Goal: Task Accomplishment & Management: Use online tool/utility

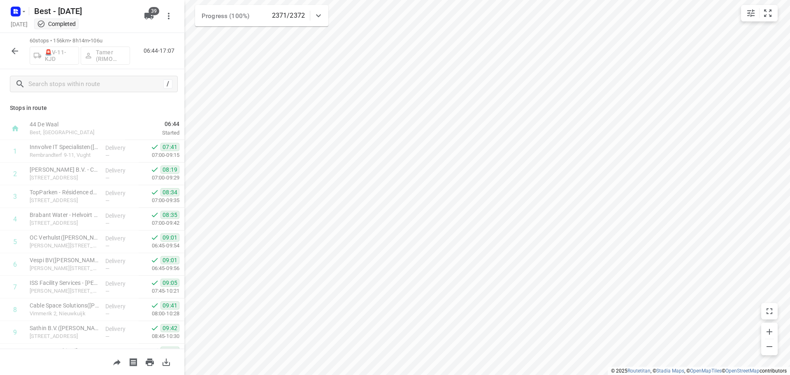
scroll to position [124, 0]
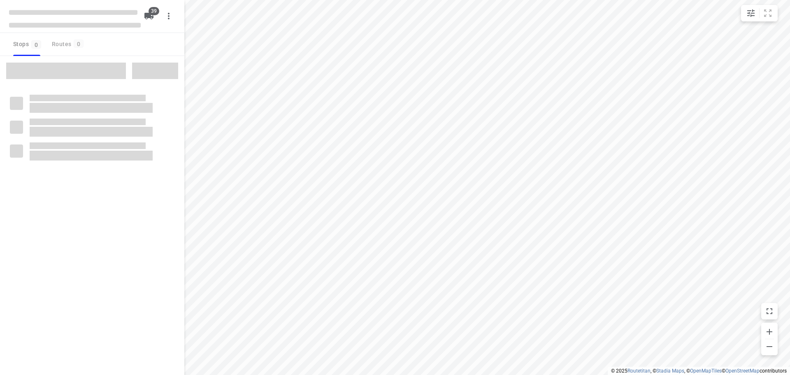
checkbox input "true"
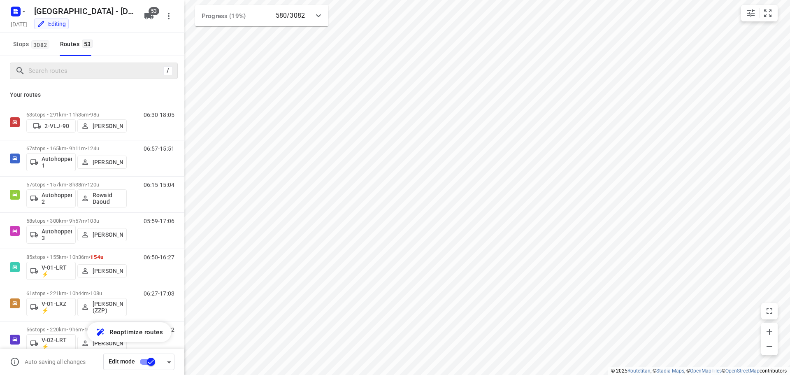
click at [55, 79] on div "/" at bounding box center [94, 71] width 168 height 16
click at [13, 12] on rect "button" at bounding box center [16, 12] width 10 height 10
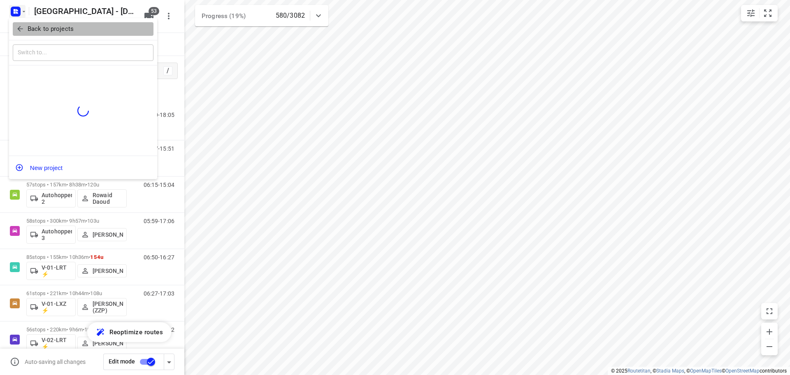
click at [32, 30] on p "Back to projects" at bounding box center [51, 28] width 46 height 9
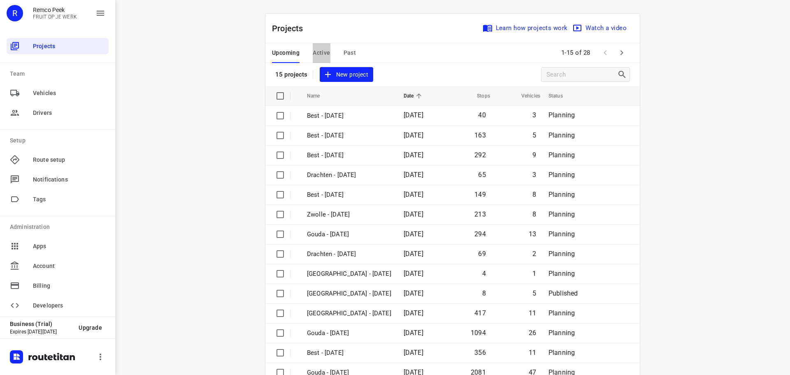
click at [319, 59] on button "Active" at bounding box center [321, 53] width 17 height 20
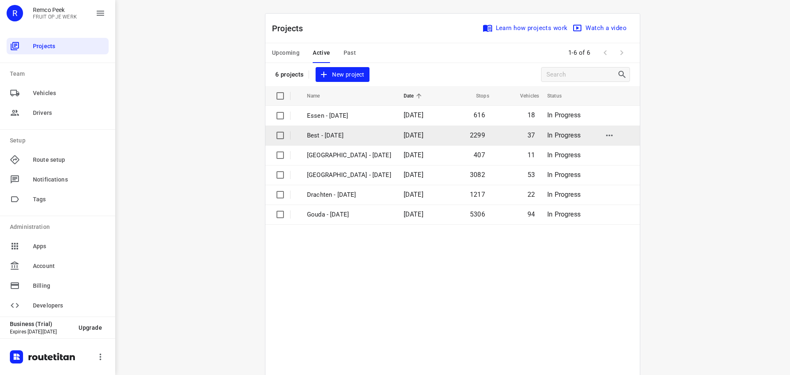
click at [333, 135] on p "Best - [DATE]" at bounding box center [349, 135] width 84 height 9
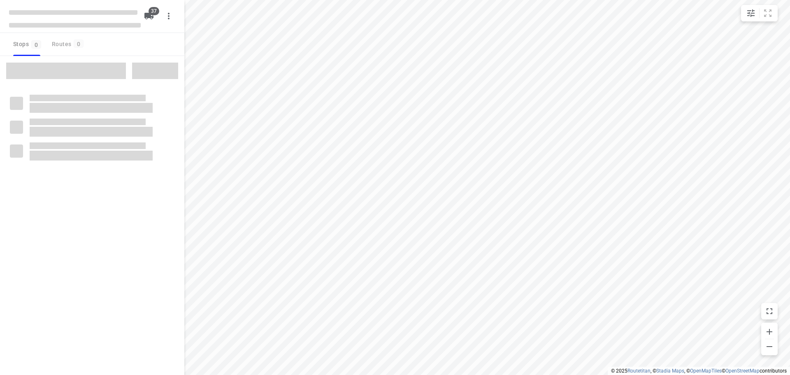
checkbox input "true"
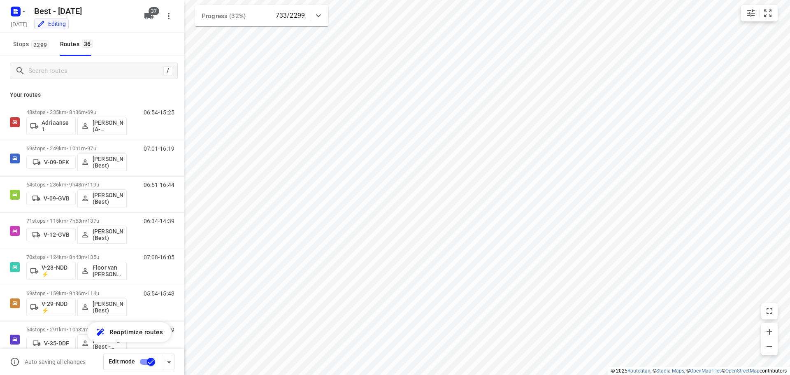
click at [66, 68] on div "/ Your routes 48 stops • 235km • 8h36m • 69u Adriaanse 1 [PERSON_NAME] (A-flexi…" at bounding box center [92, 202] width 184 height 293
click at [66, 68] on input "Search routes" at bounding box center [103, 71] width 148 height 13
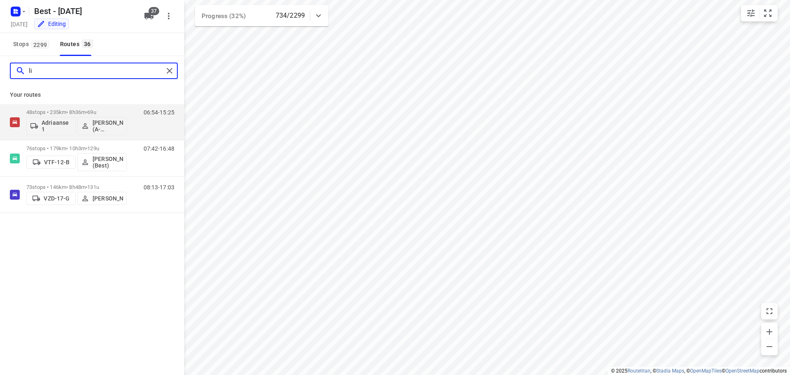
type input "l"
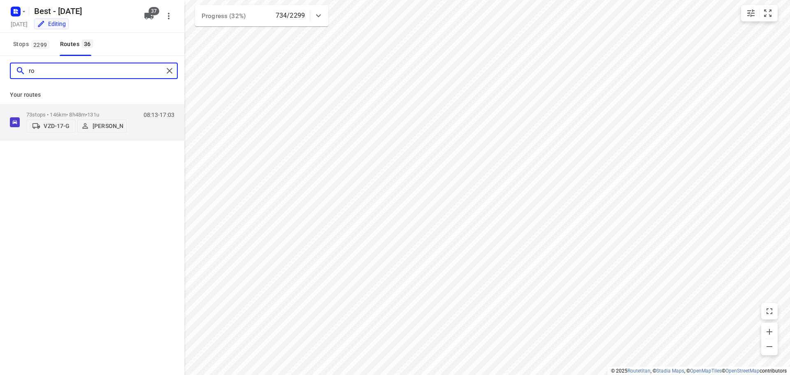
type input "r"
type input "n"
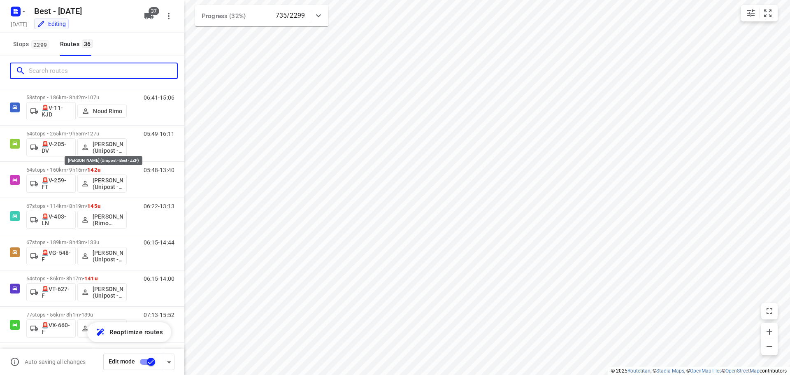
scroll to position [1068, 0]
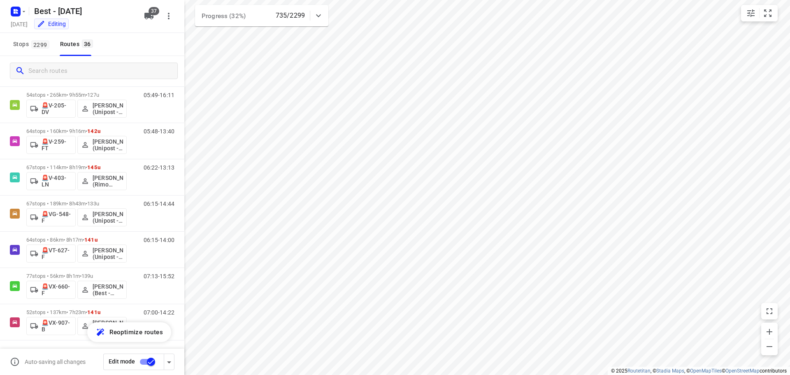
click at [73, 61] on div at bounding box center [92, 71] width 184 height 30
click at [68, 71] on input "Search routes" at bounding box center [95, 71] width 132 height 13
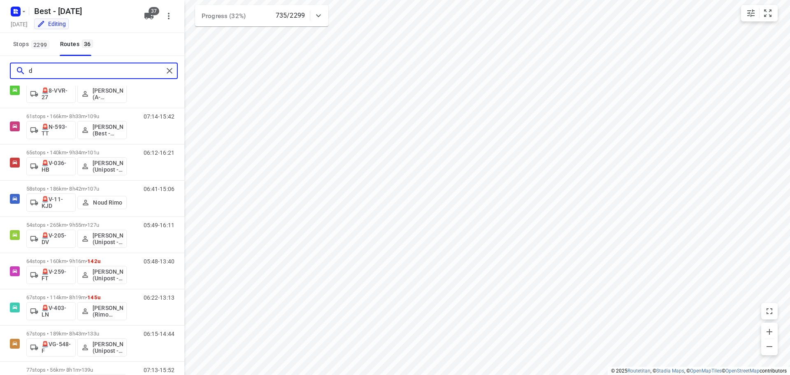
scroll to position [0, 0]
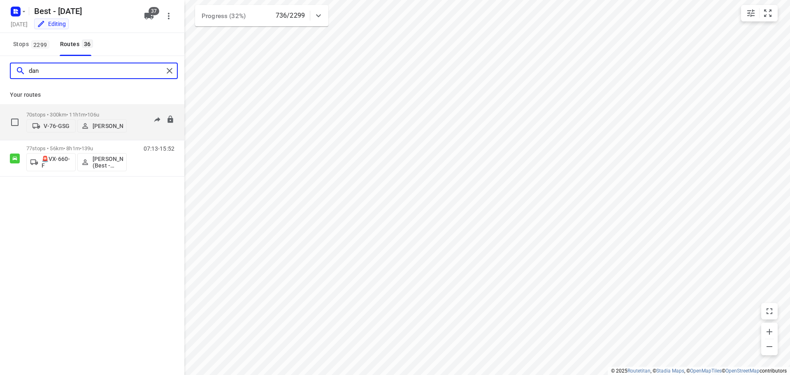
type input "dan"
click at [63, 112] on p "70 stops • 300km • 11h1m • 106u" at bounding box center [76, 115] width 100 height 6
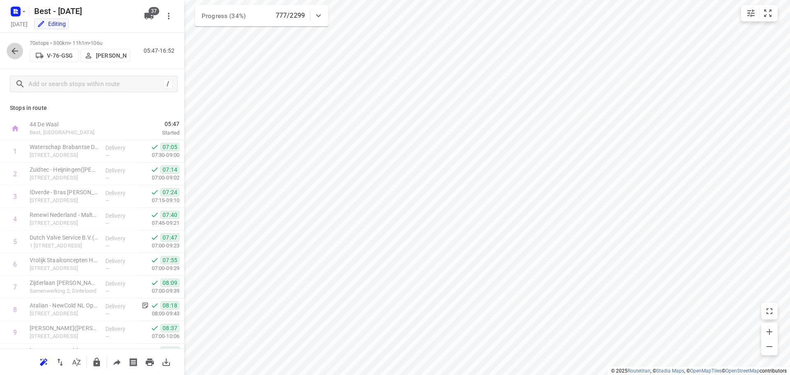
click at [16, 56] on button "button" at bounding box center [15, 51] width 16 height 16
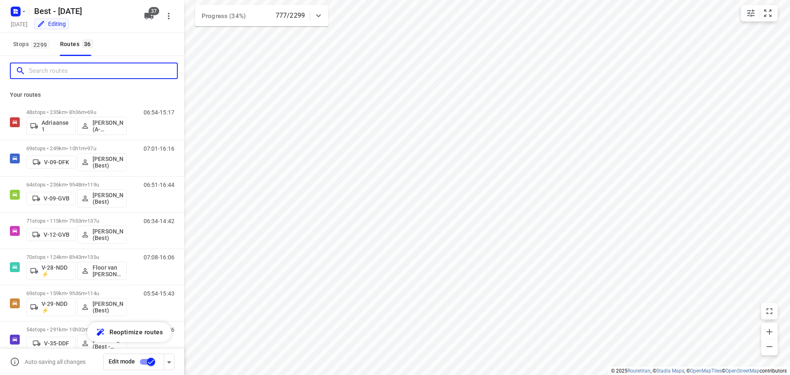
click at [71, 73] on input "Search routes" at bounding box center [103, 71] width 148 height 13
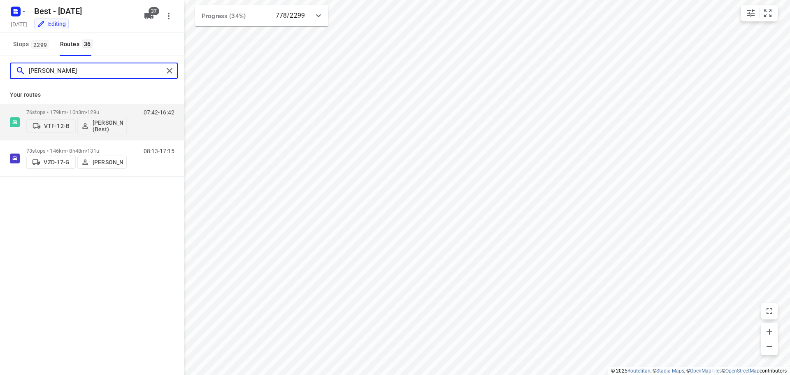
type input "[PERSON_NAME]"
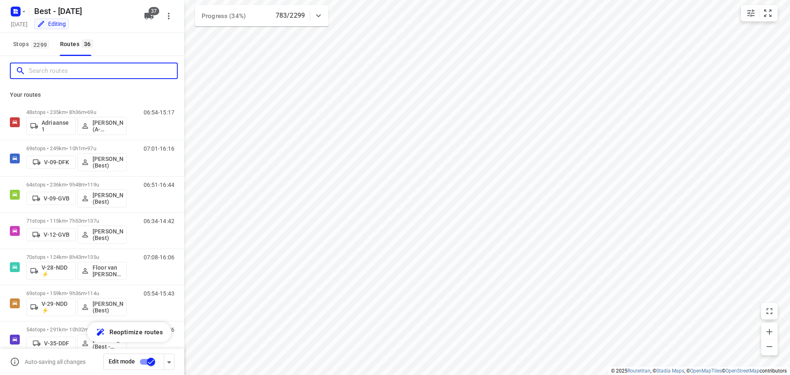
drag, startPoint x: 127, startPoint y: 68, endPoint x: 154, endPoint y: 33, distance: 44.0
click at [132, 61] on div at bounding box center [92, 71] width 184 height 30
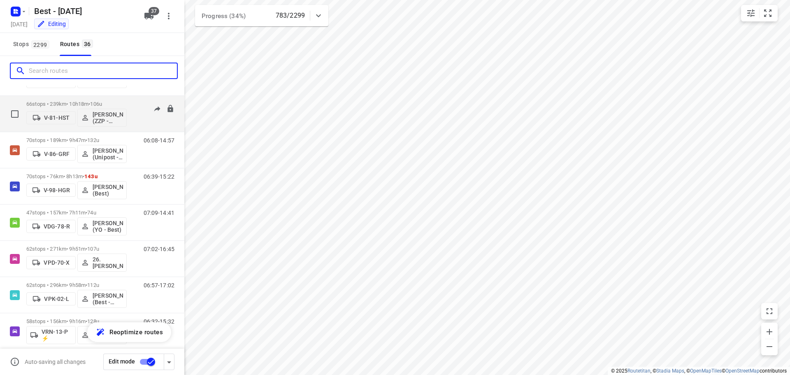
scroll to position [412, 0]
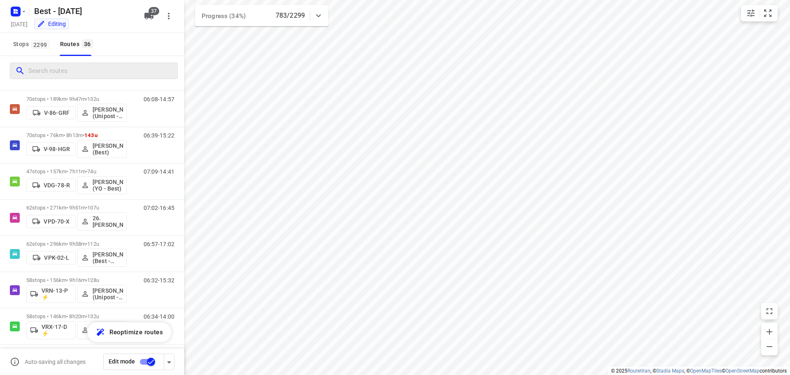
click at [94, 63] on div at bounding box center [94, 71] width 168 height 16
click at [94, 63] on div "/" at bounding box center [94, 71] width 168 height 16
click at [92, 71] on input "Search routes" at bounding box center [95, 71] width 132 height 13
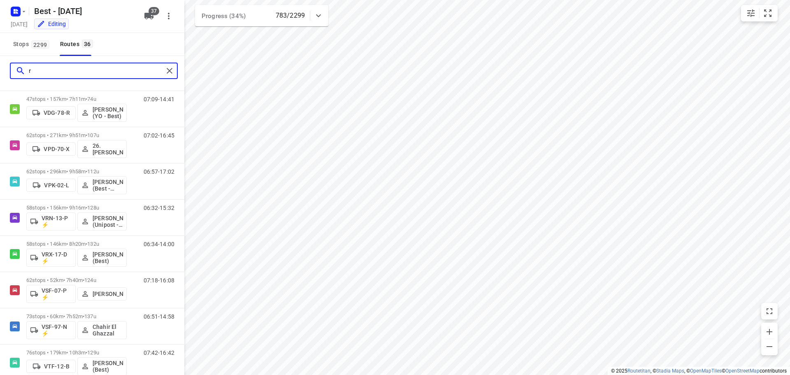
scroll to position [0, 0]
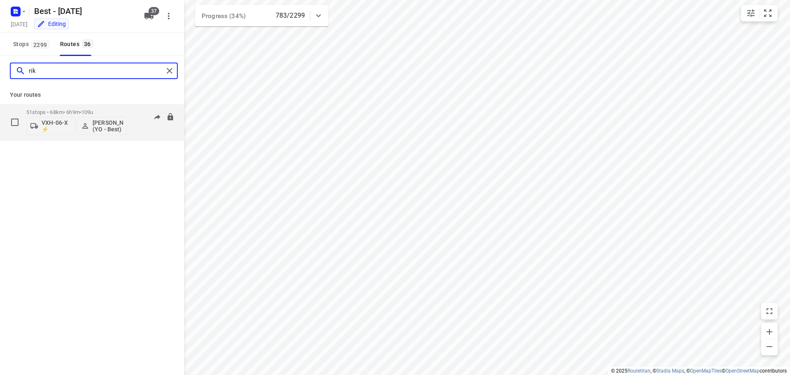
type input "rik"
click at [85, 106] on div "51 stops • 68km • 6h9m • 109u VXH-06-X ⚡ [PERSON_NAME] (YO - Best)" at bounding box center [76, 122] width 100 height 34
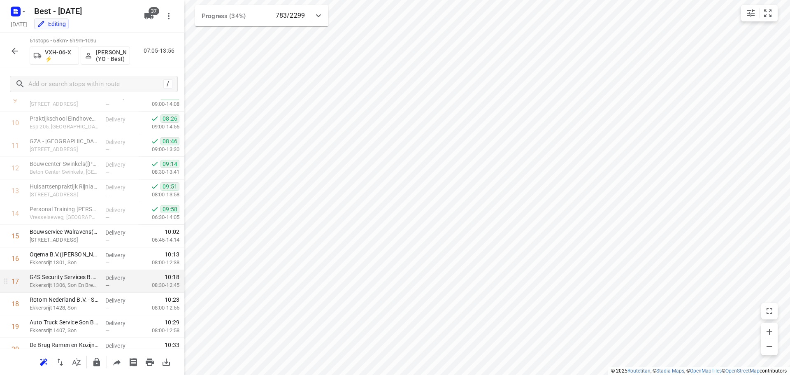
scroll to position [225, 0]
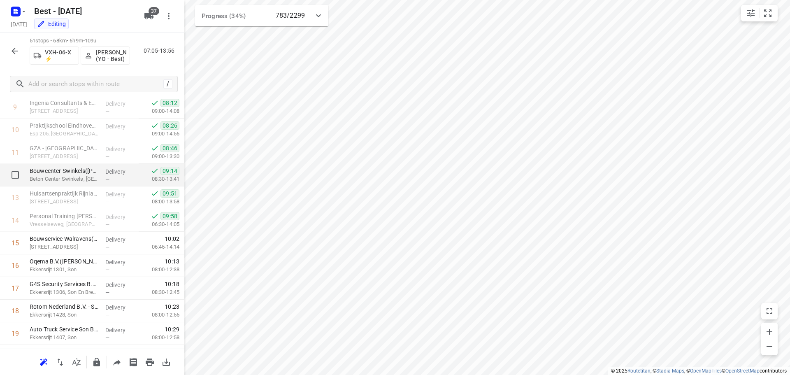
click at [124, 174] on p "Delivery" at bounding box center [120, 172] width 30 height 8
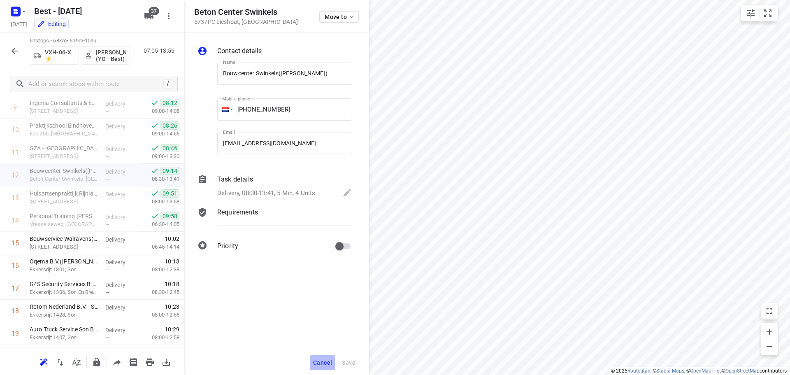
click at [325, 367] on button "Cancel" at bounding box center [323, 362] width 26 height 15
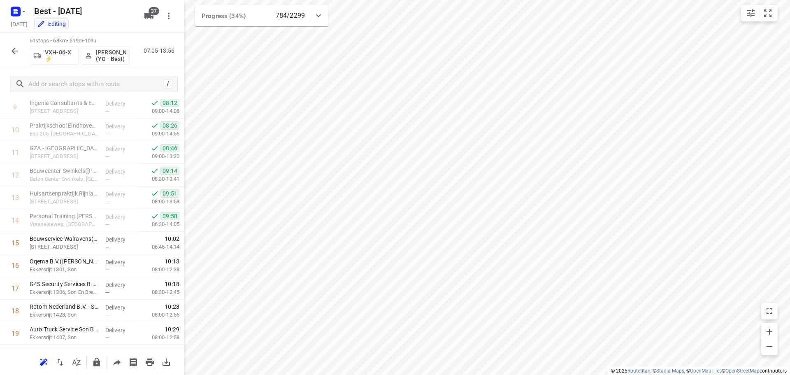
click at [18, 55] on icon "button" at bounding box center [15, 51] width 10 height 10
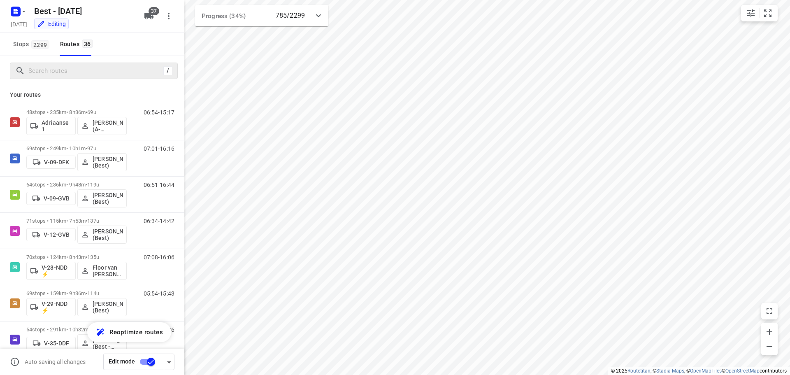
click at [63, 78] on div "/" at bounding box center [94, 71] width 168 height 16
click at [72, 73] on input "Search routes" at bounding box center [103, 71] width 148 height 13
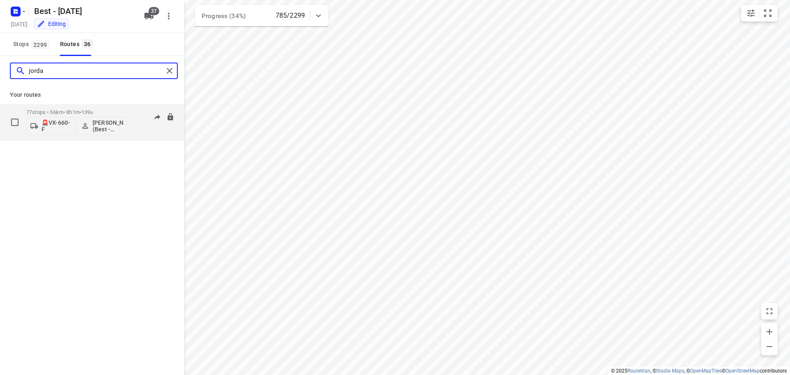
type input "jorda"
click at [59, 110] on p "77 stops • 56km • 8h1m • 139u" at bounding box center [76, 112] width 100 height 6
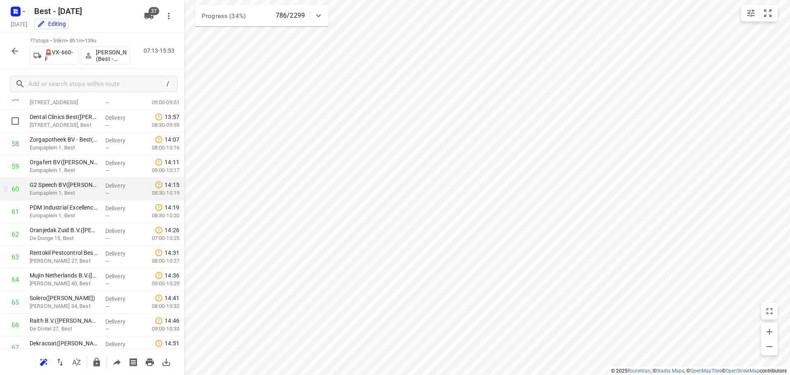
scroll to position [1310, 0]
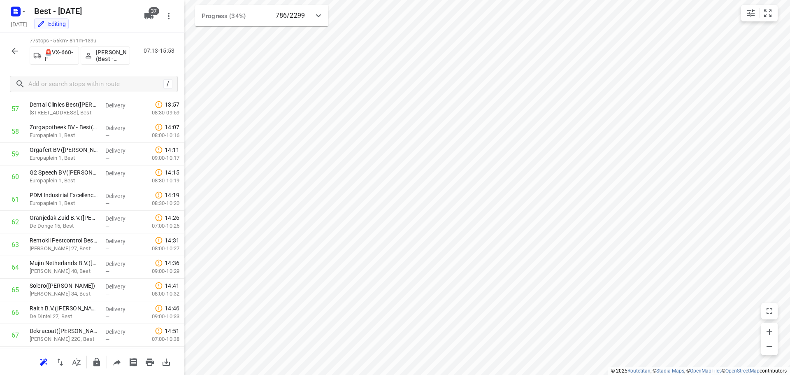
click at [13, 48] on icon "button" at bounding box center [15, 51] width 10 height 10
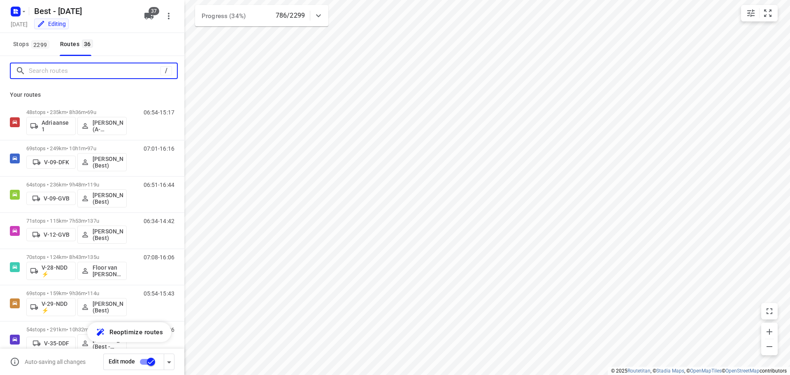
click at [41, 70] on input "Search routes" at bounding box center [95, 71] width 132 height 13
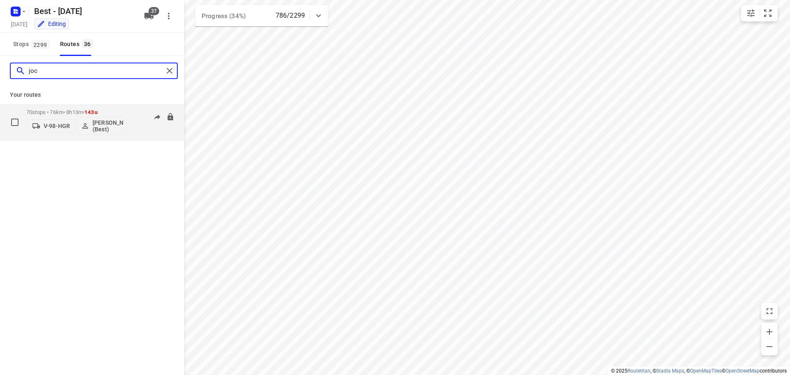
type input "joc"
click at [69, 108] on div "70 stops • 76km • 8h13m • 143u V-98-HGR [PERSON_NAME] (Best)" at bounding box center [76, 122] width 100 height 34
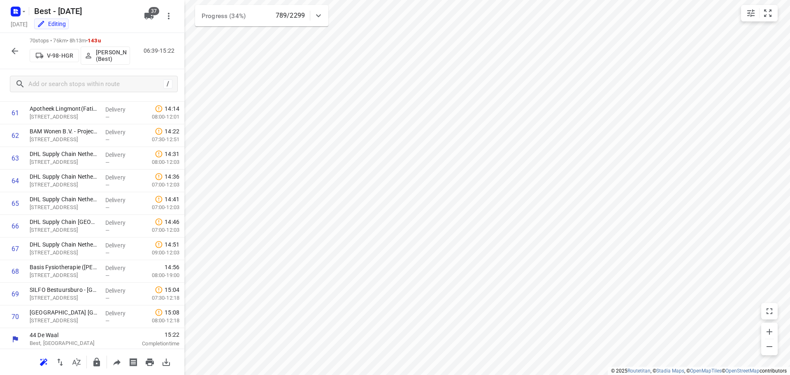
scroll to position [1399, 0]
click at [20, 54] on button "button" at bounding box center [15, 51] width 16 height 16
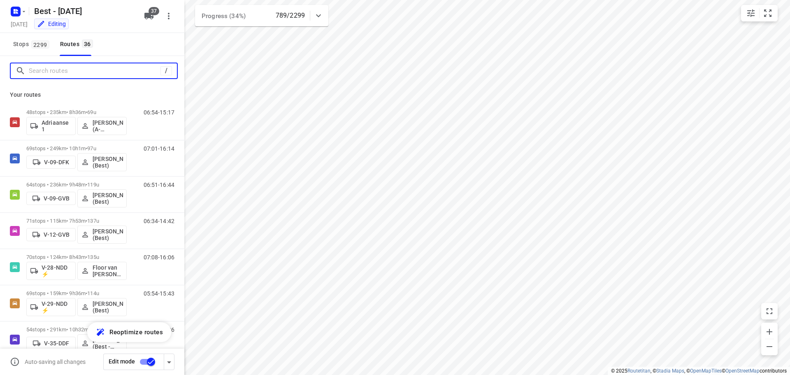
click at [55, 73] on input "Search routes" at bounding box center [95, 71] width 132 height 13
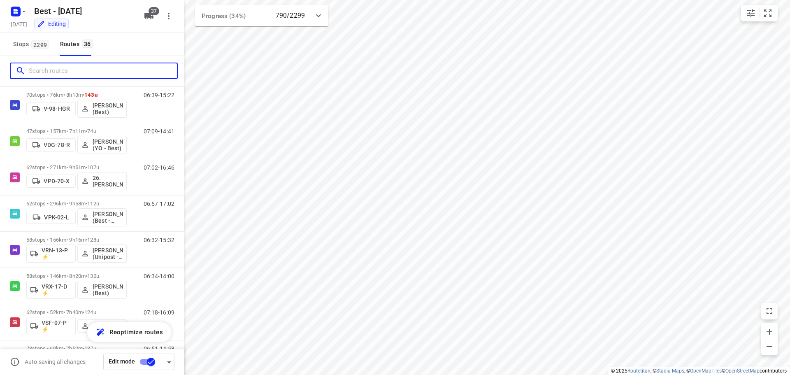
scroll to position [453, 0]
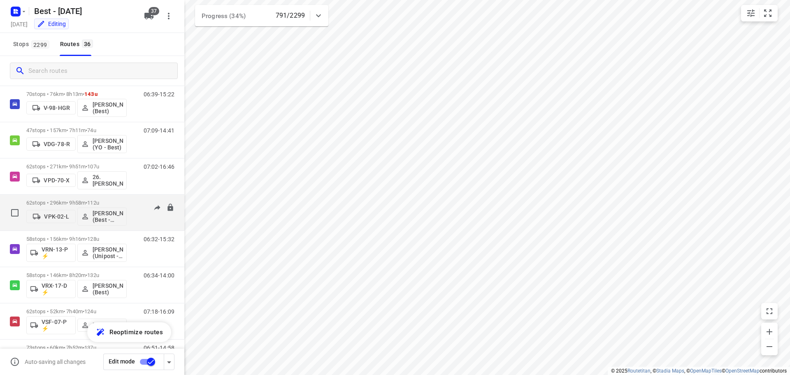
click at [64, 195] on div "62 stops • 296km • 9h58m • 112u VPK-02-L Wassim El Kadmiri (Best - ZZP) 06:57-1…" at bounding box center [92, 213] width 184 height 36
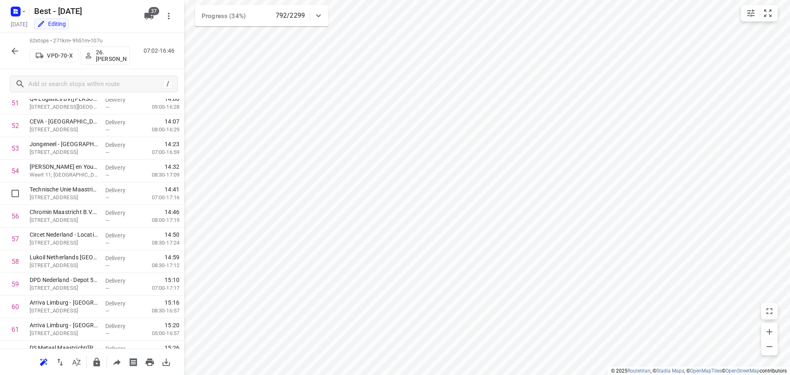
scroll to position [1218, 0]
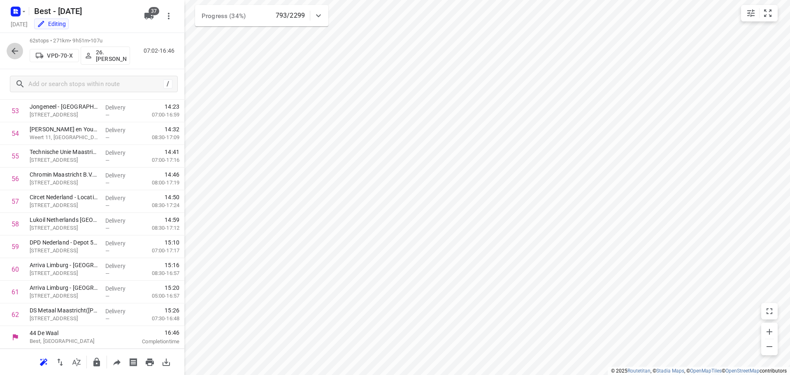
click at [9, 53] on button "button" at bounding box center [15, 51] width 16 height 16
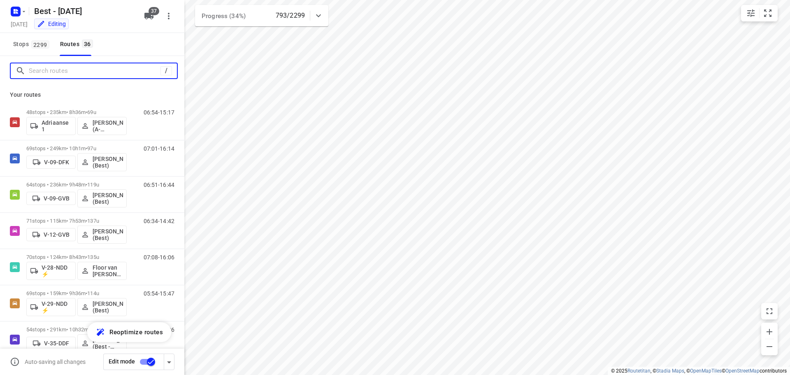
click at [42, 75] on input "Search routes" at bounding box center [95, 71] width 132 height 13
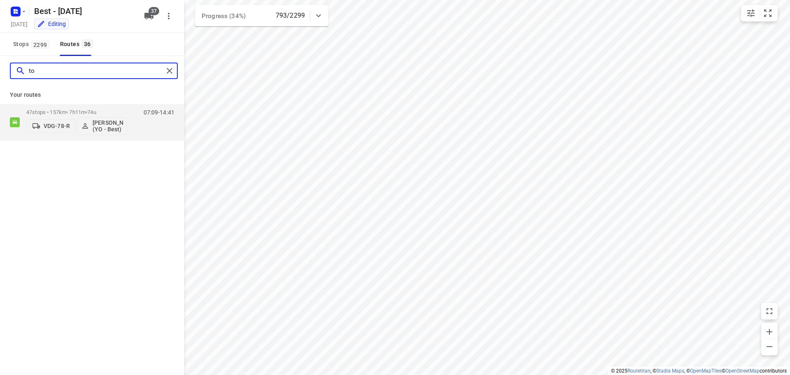
type input "t"
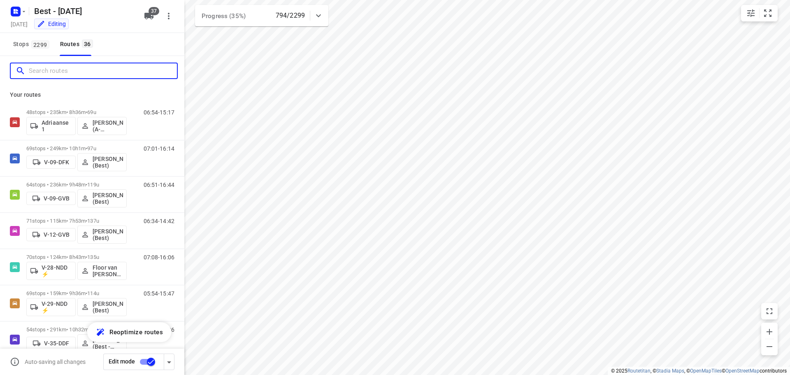
type input "w"
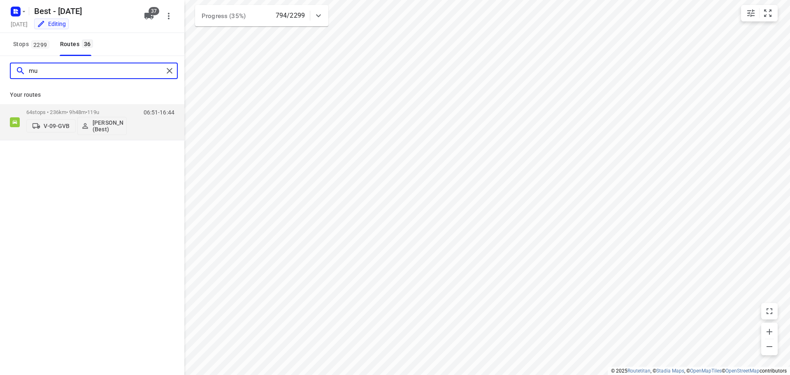
type input "m"
type input "mus"
click at [63, 107] on div "64 stops • 236km • 9h48m • 119u V-09-[PERSON_NAME] (Best)" at bounding box center [76, 122] width 100 height 34
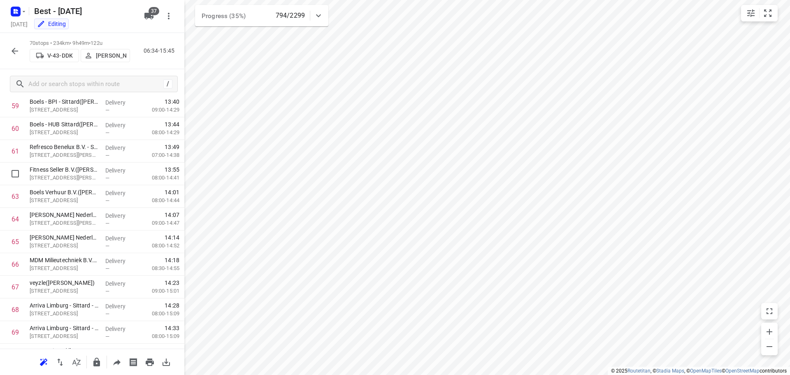
scroll to position [1399, 0]
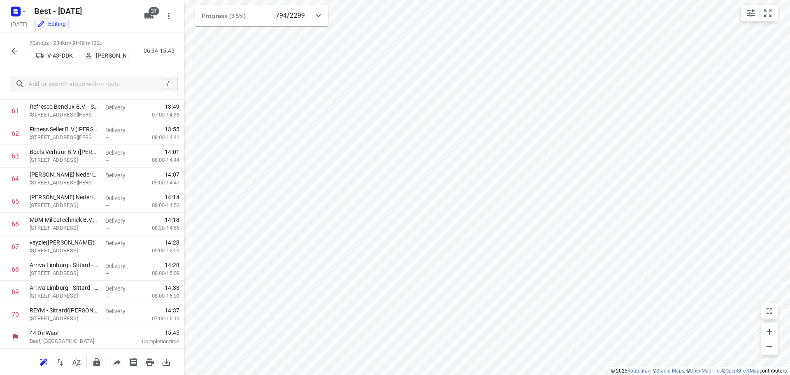
drag, startPoint x: 16, startPoint y: 51, endPoint x: 40, endPoint y: 9, distance: 47.9
click at [15, 51] on icon "button" at bounding box center [15, 51] width 7 height 7
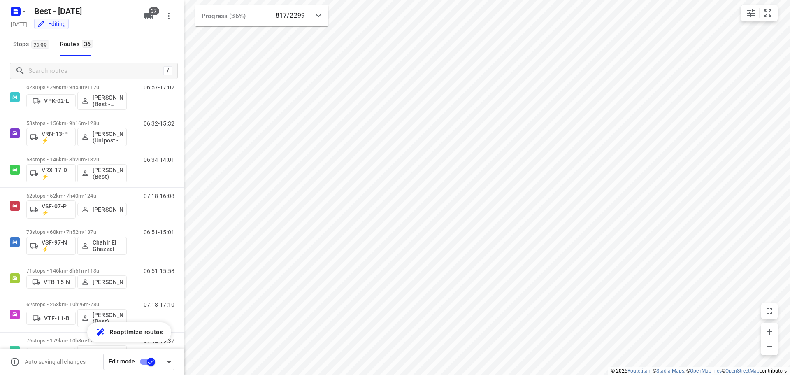
scroll to position [576, 0]
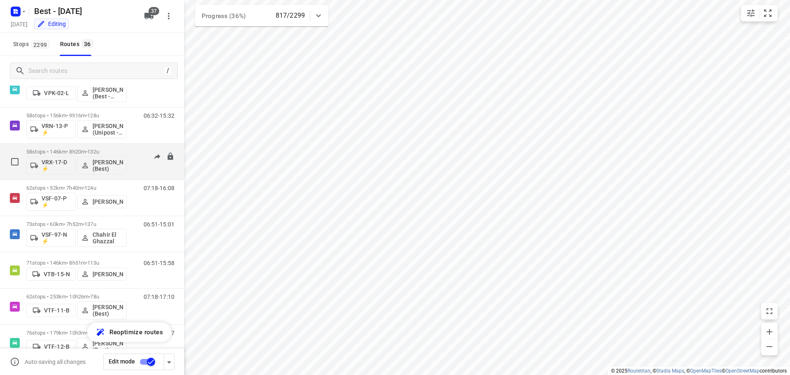
click at [87, 150] on span "•" at bounding box center [87, 152] width 2 height 6
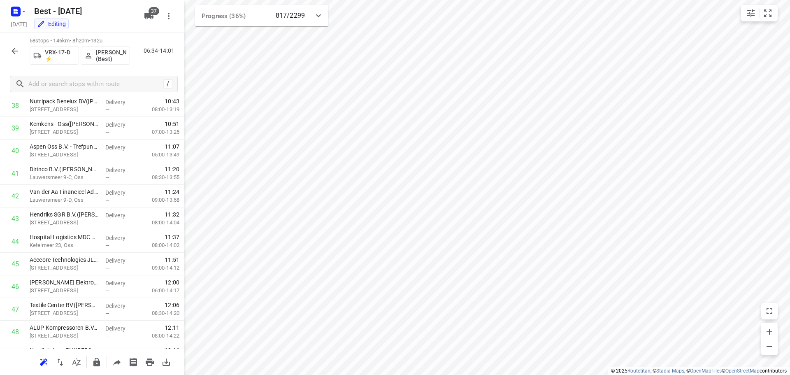
scroll to position [1127, 0]
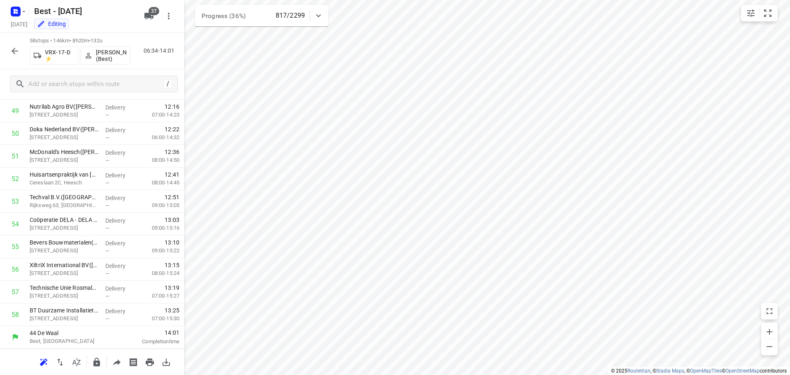
click at [5, 48] on div "58 stops • 146km • 8h20m • 132u VRX-17-D ⚡ [PERSON_NAME] (Best) 06:34-14:01" at bounding box center [92, 51] width 184 height 36
click at [11, 51] on icon "button" at bounding box center [15, 51] width 10 height 10
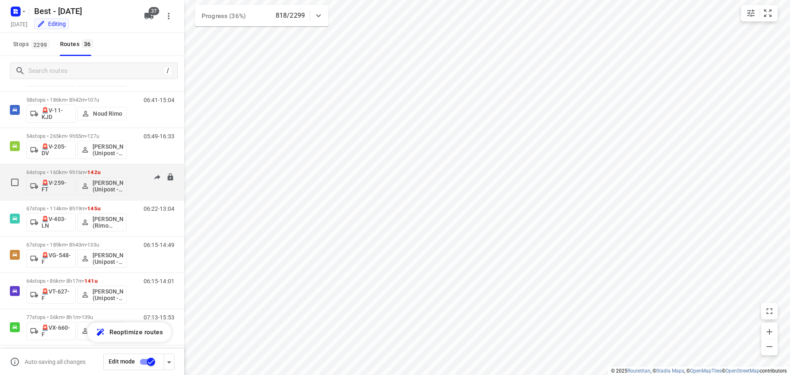
scroll to position [1068, 0]
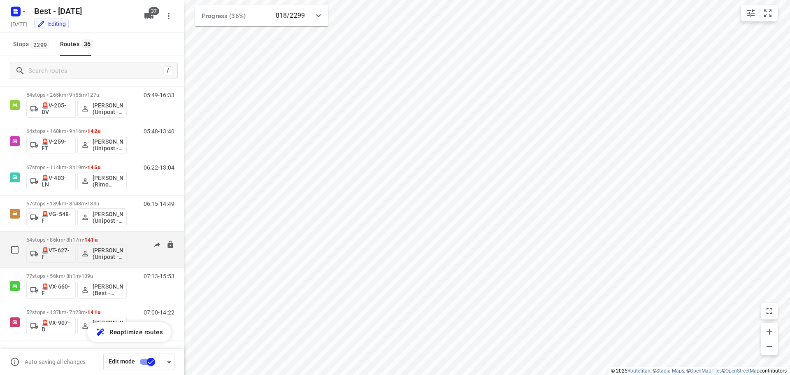
click at [84, 237] on span "•" at bounding box center [84, 240] width 2 height 6
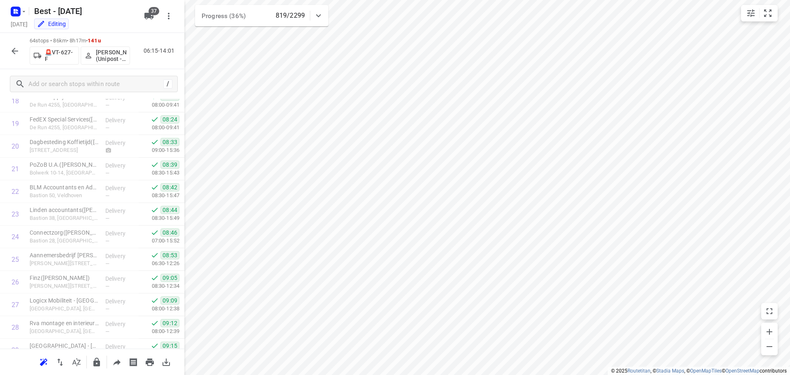
scroll to position [412, 0]
click at [80, 170] on p "[STREET_ADDRESS]" at bounding box center [64, 174] width 69 height 8
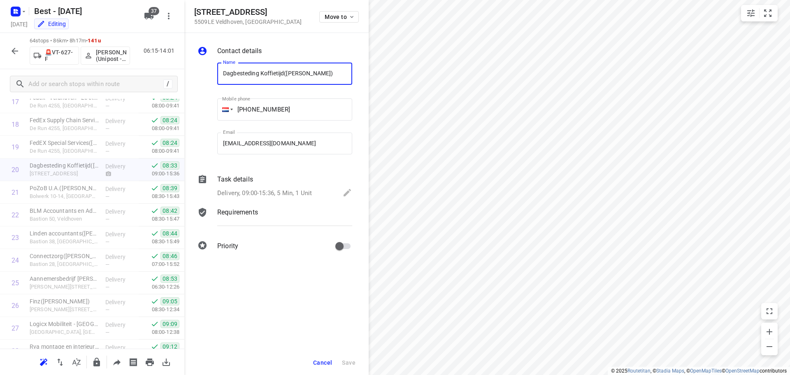
click at [322, 363] on span "Cancel" at bounding box center [322, 362] width 19 height 7
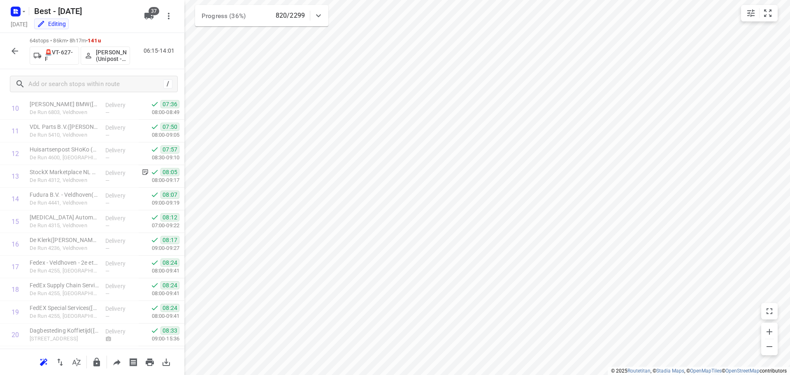
scroll to position [247, 0]
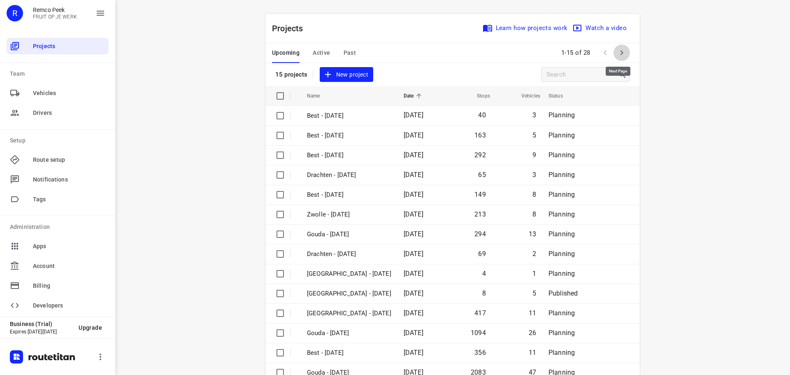
click at [619, 56] on icon "button" at bounding box center [622, 53] width 10 height 10
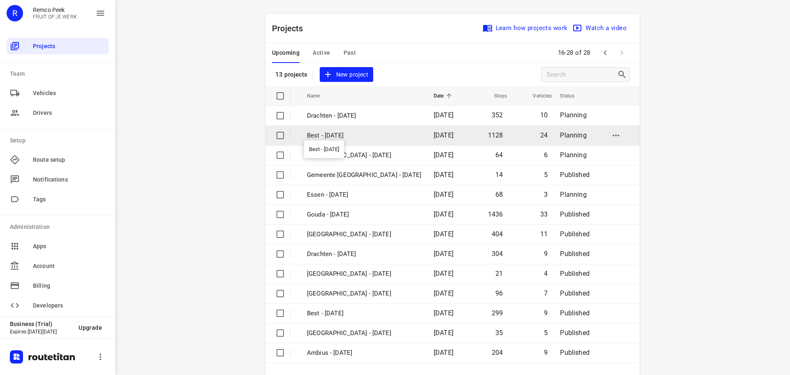
scroll to position [41, 0]
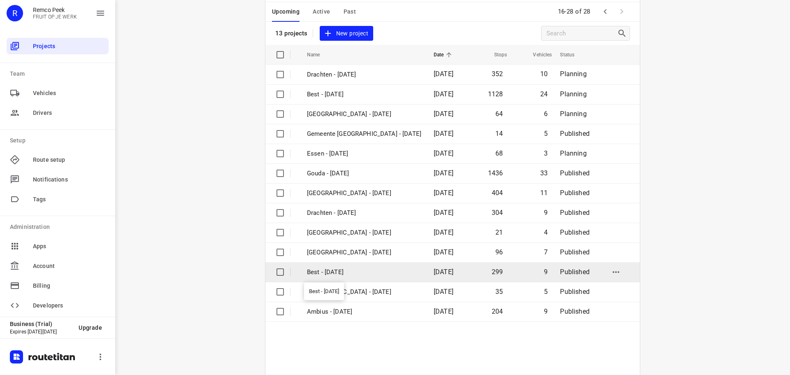
click at [345, 274] on p "Best - [DATE]" at bounding box center [364, 272] width 114 height 9
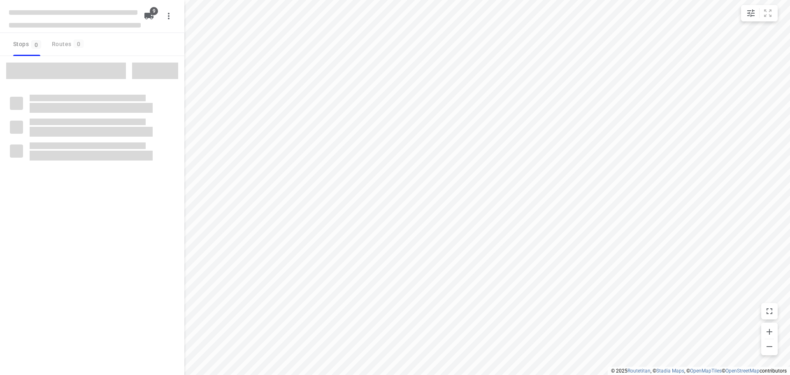
checkbox input "true"
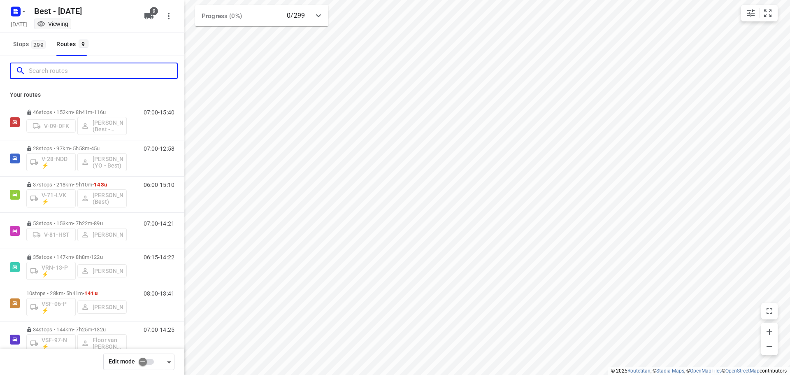
click at [85, 65] on input "Search routes" at bounding box center [103, 71] width 148 height 13
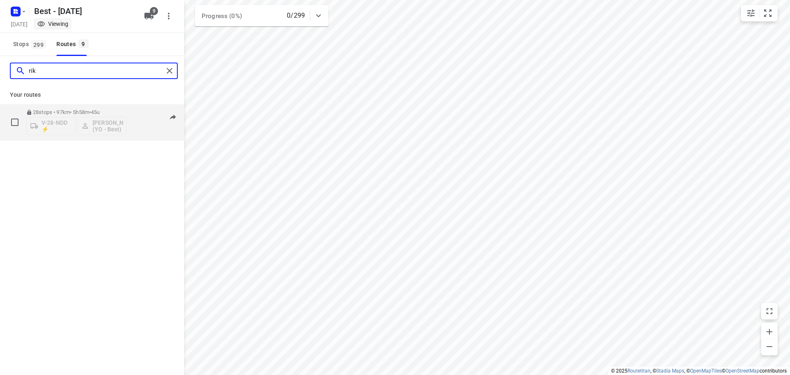
type input "rik"
click at [80, 108] on div "28 stops • 97km • 5h58m • 45u V-28-NDD ⚡ [PERSON_NAME] (YO - Best)" at bounding box center [76, 122] width 100 height 34
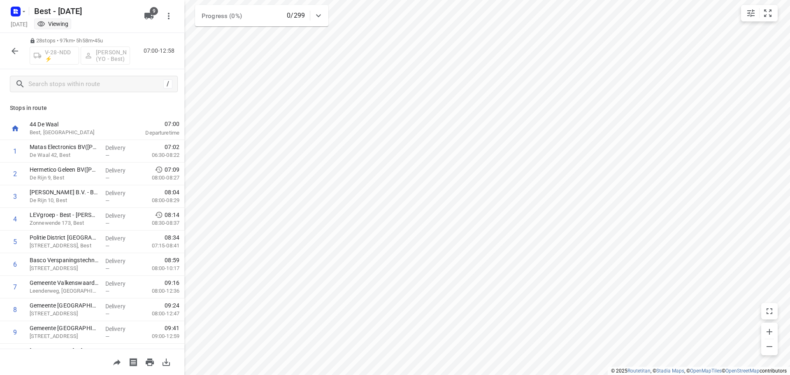
click at [19, 46] on icon "button" at bounding box center [15, 51] width 10 height 10
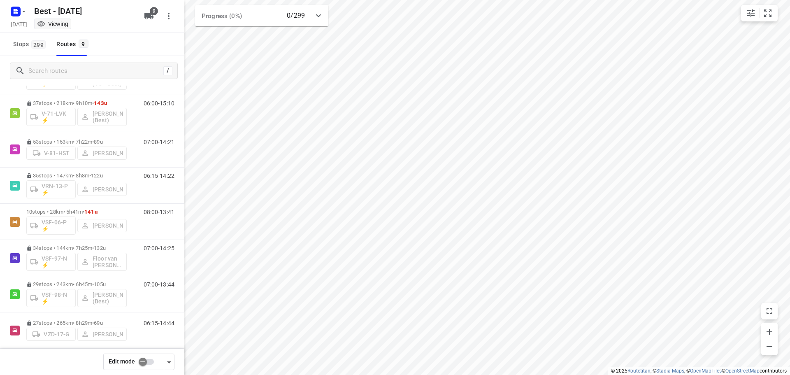
scroll to position [82, 0]
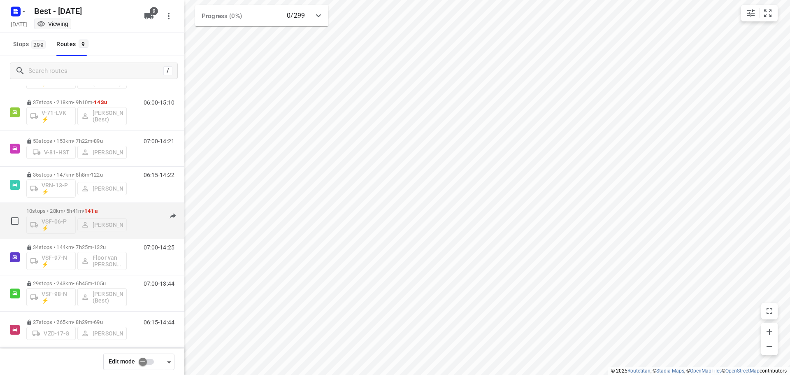
click at [97, 205] on div "10 stops • 28km • 5h41m • 141u VSF-06-P ⚡ Stefan van Dijck" at bounding box center [76, 221] width 100 height 34
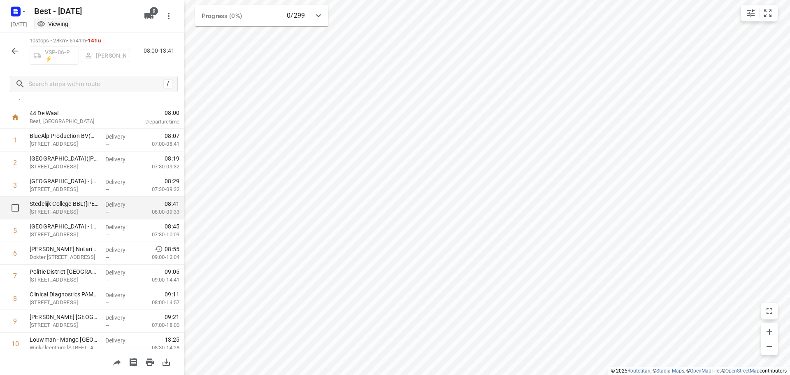
scroll to position [0, 0]
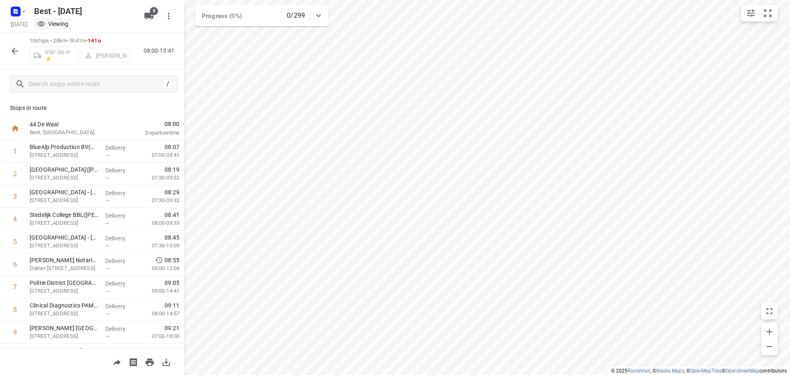
click at [17, 55] on icon "button" at bounding box center [15, 51] width 10 height 10
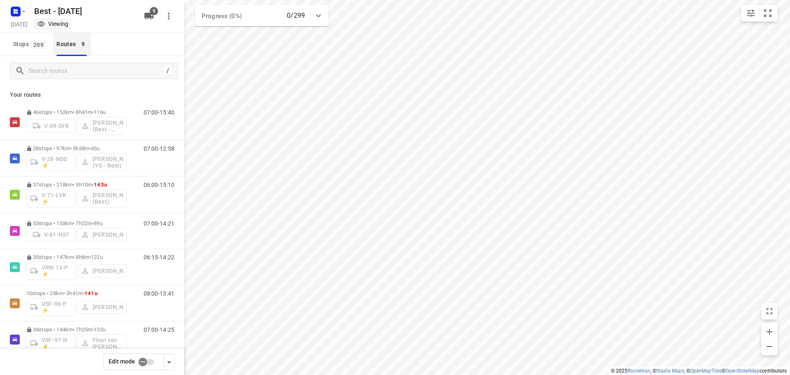
click at [68, 54] on button "Routes 9" at bounding box center [71, 44] width 37 height 23
click at [68, 67] on input "Search routes" at bounding box center [95, 71] width 132 height 13
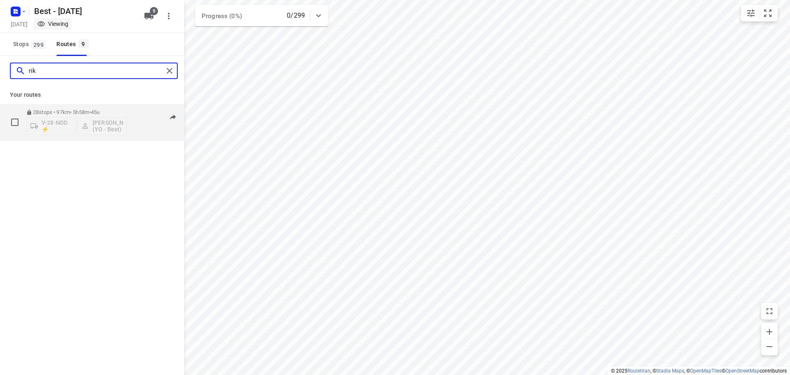
type input "rik"
click at [81, 108] on div "28 stops • 97km • 5h58m • 45u V-28-NDD ⚡ Rik de Kok (YO - Best)" at bounding box center [76, 122] width 100 height 34
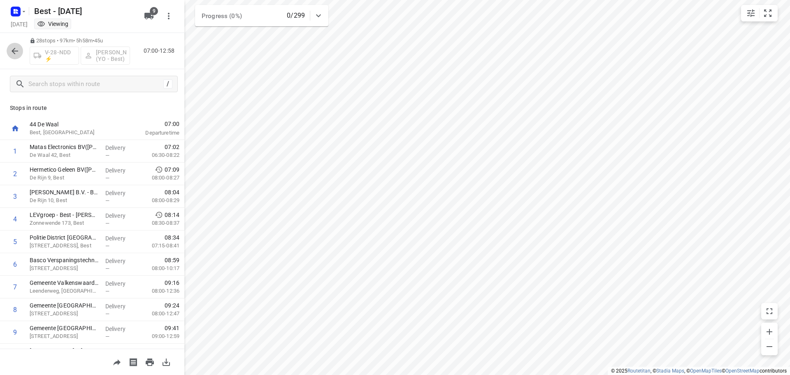
click at [17, 58] on button "button" at bounding box center [15, 51] width 16 height 16
